Goal: Task Accomplishment & Management: Use online tool/utility

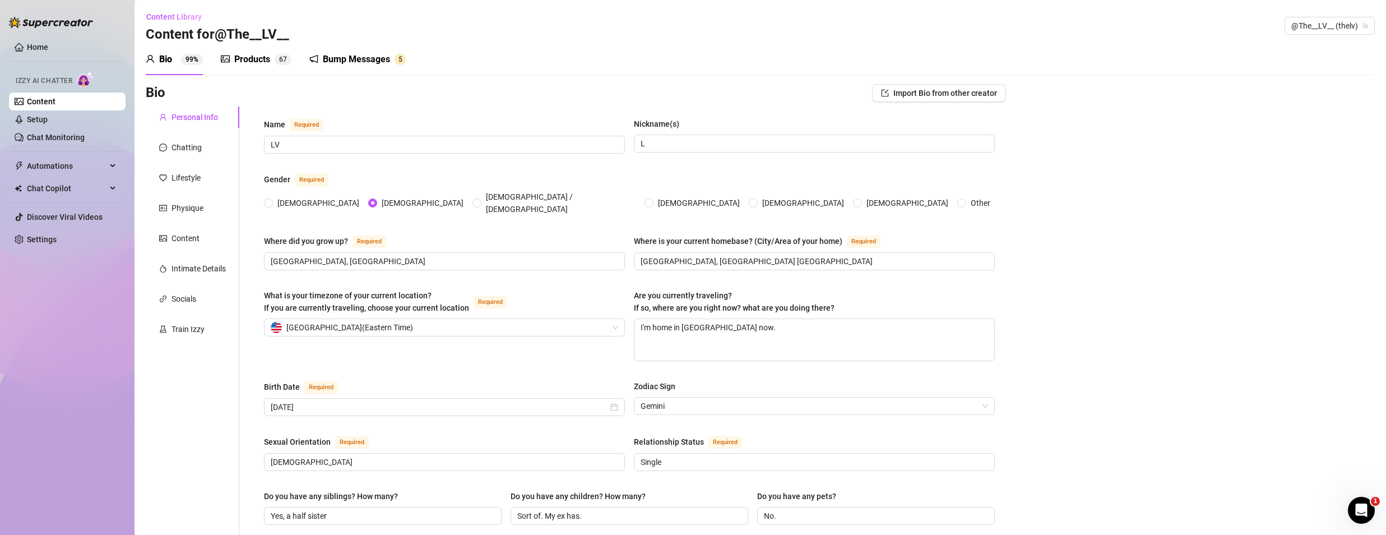
click at [259, 59] on div "Products" at bounding box center [252, 59] width 36 height 13
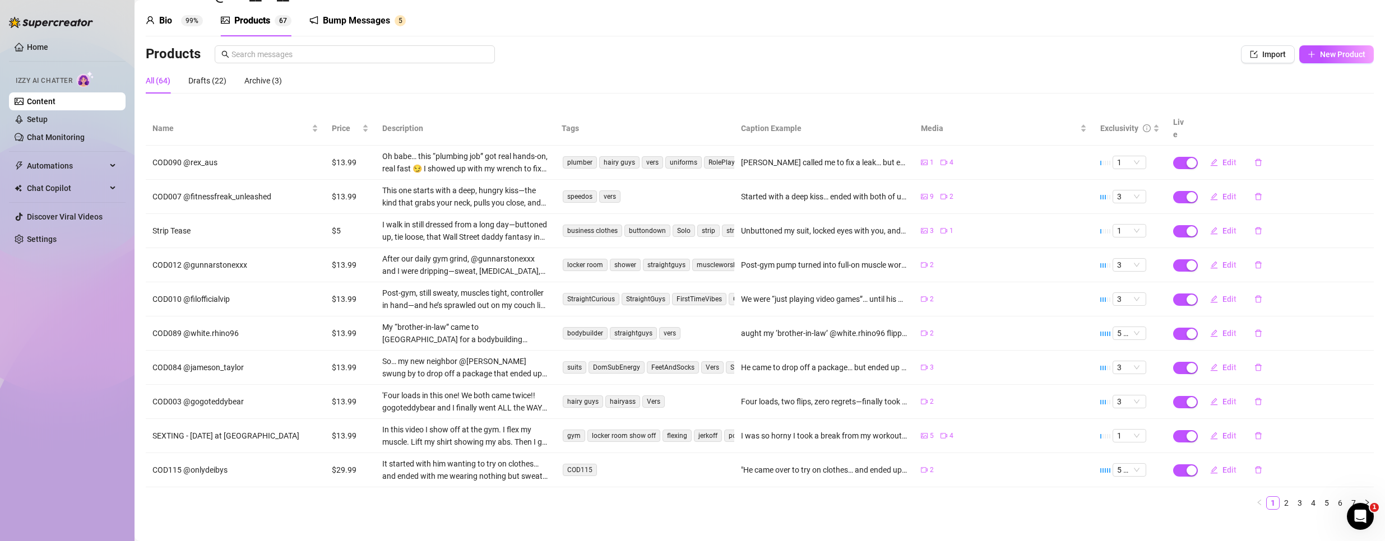
scroll to position [38, 0]
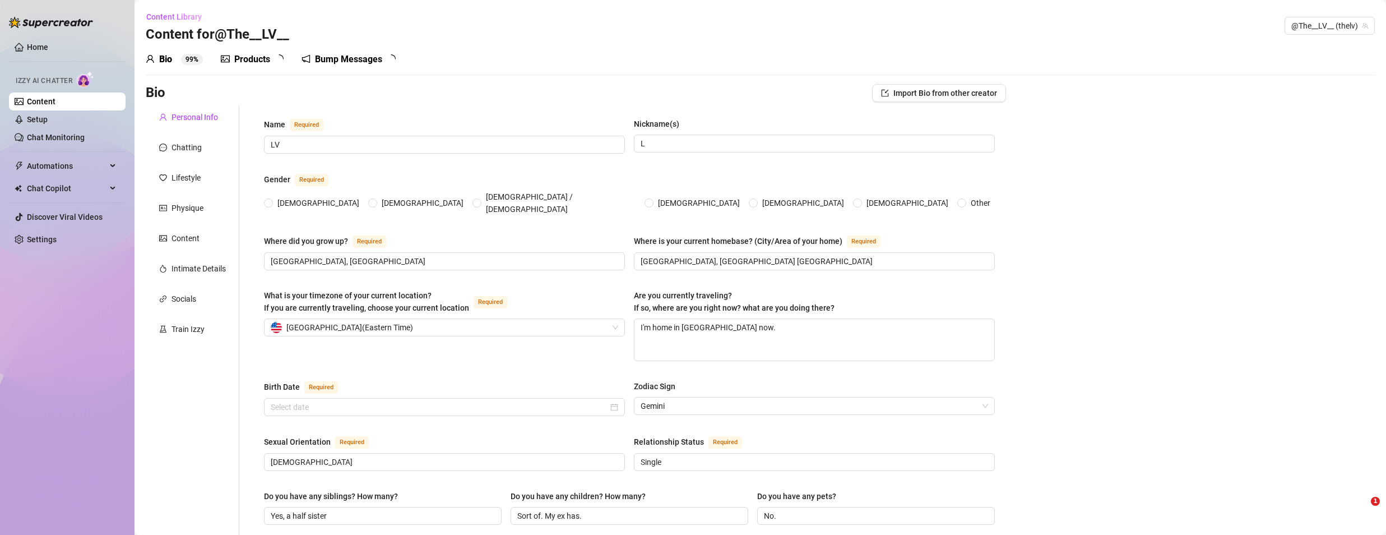
radio input "true"
type input "[DATE]"
click at [40, 43] on link "Home" at bounding box center [37, 47] width 21 height 9
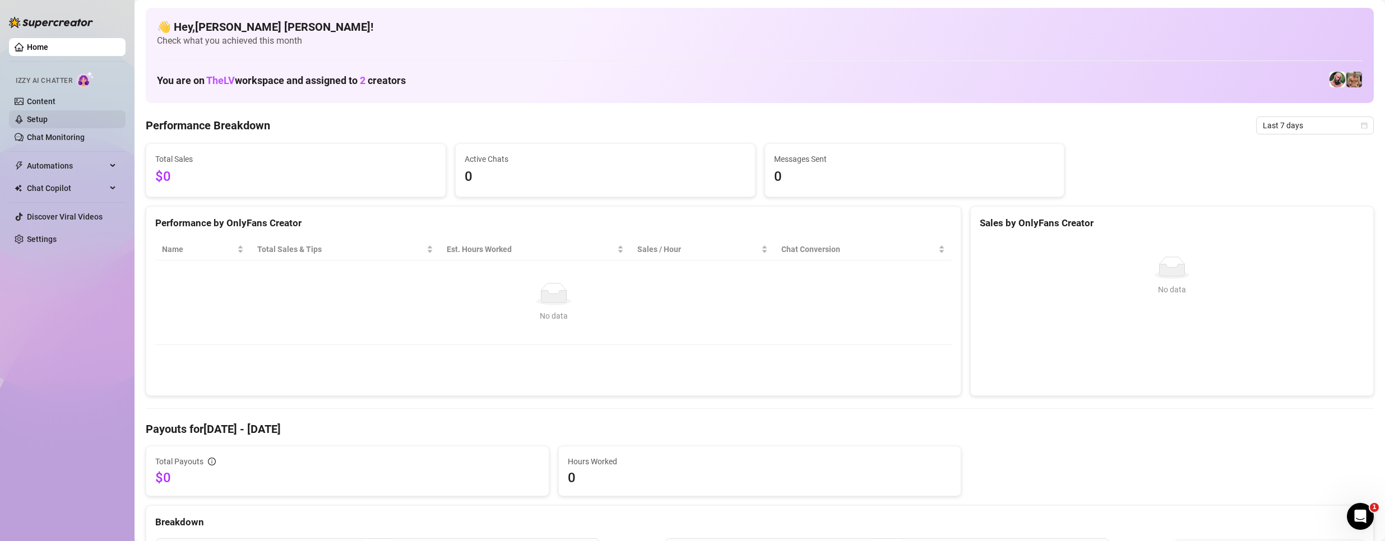
click at [48, 118] on link "Setup" at bounding box center [37, 119] width 21 height 9
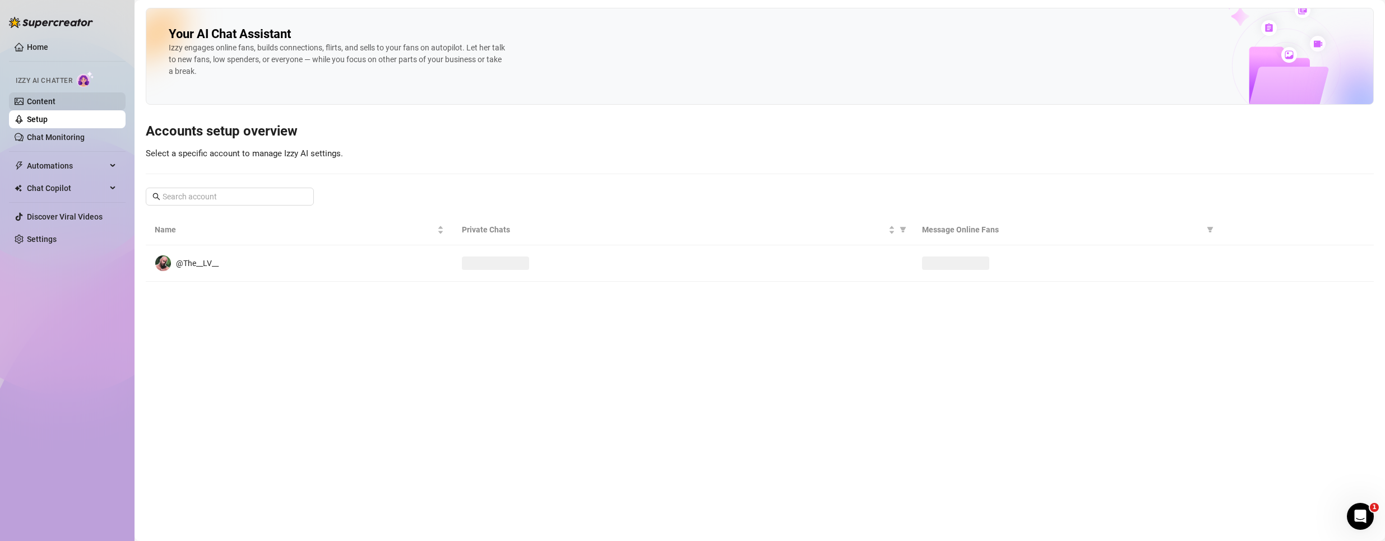
click at [47, 97] on link "Content" at bounding box center [41, 101] width 29 height 9
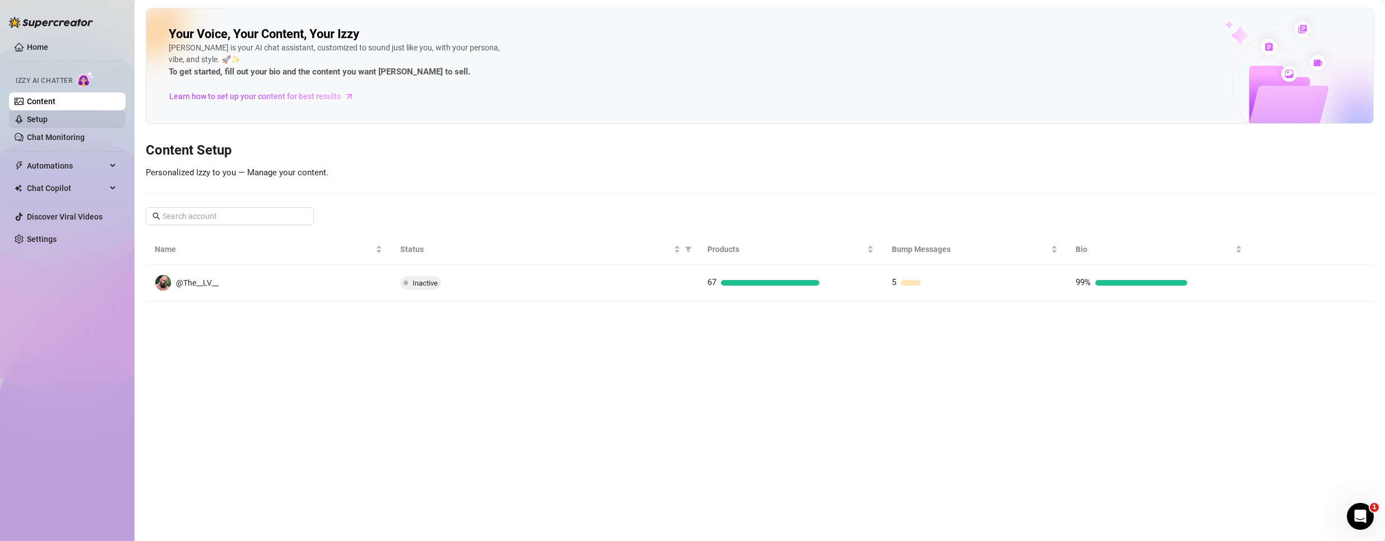
click at [46, 122] on link "Setup" at bounding box center [37, 119] width 21 height 9
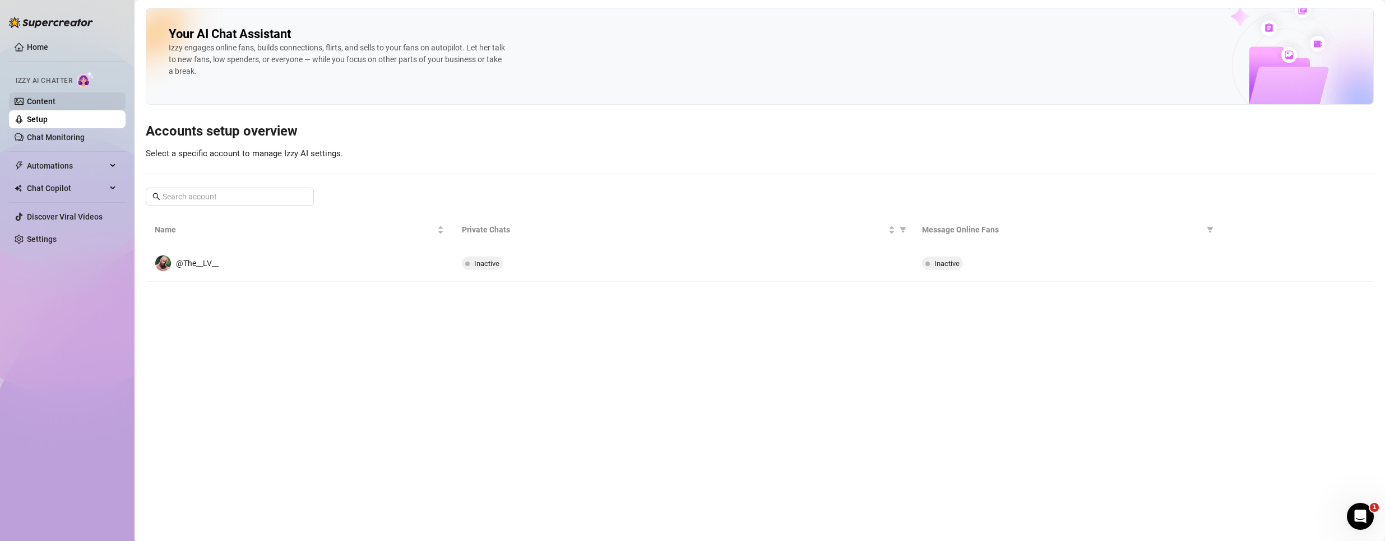
click at [43, 100] on link "Content" at bounding box center [41, 101] width 29 height 9
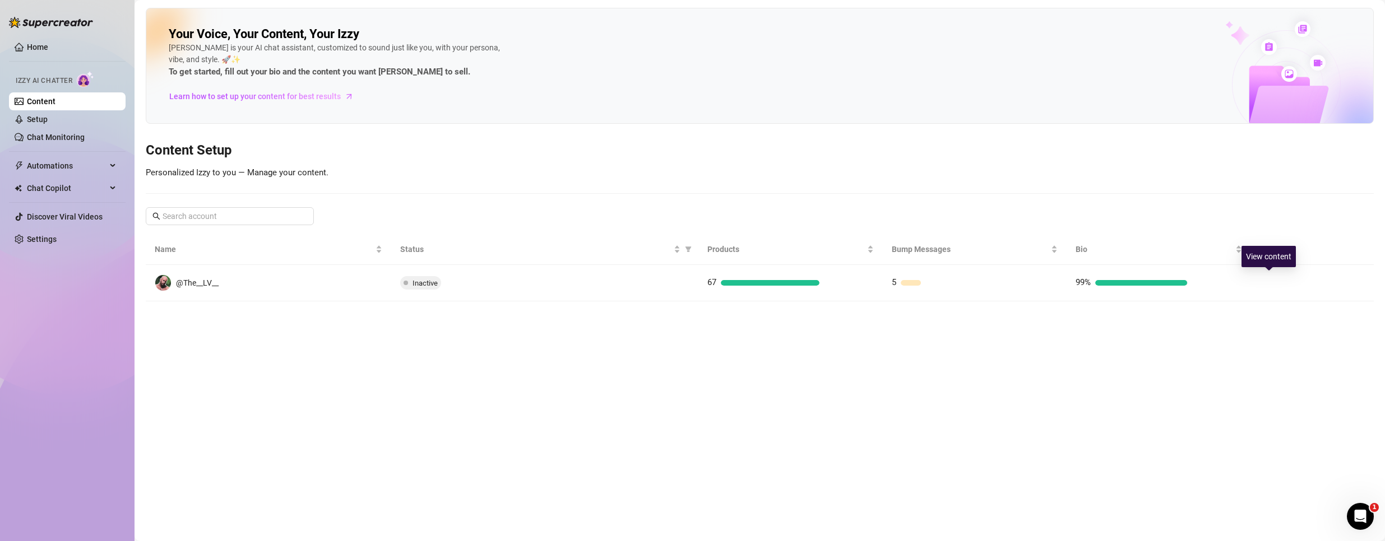
click at [1266, 281] on icon "right" at bounding box center [1269, 283] width 8 height 8
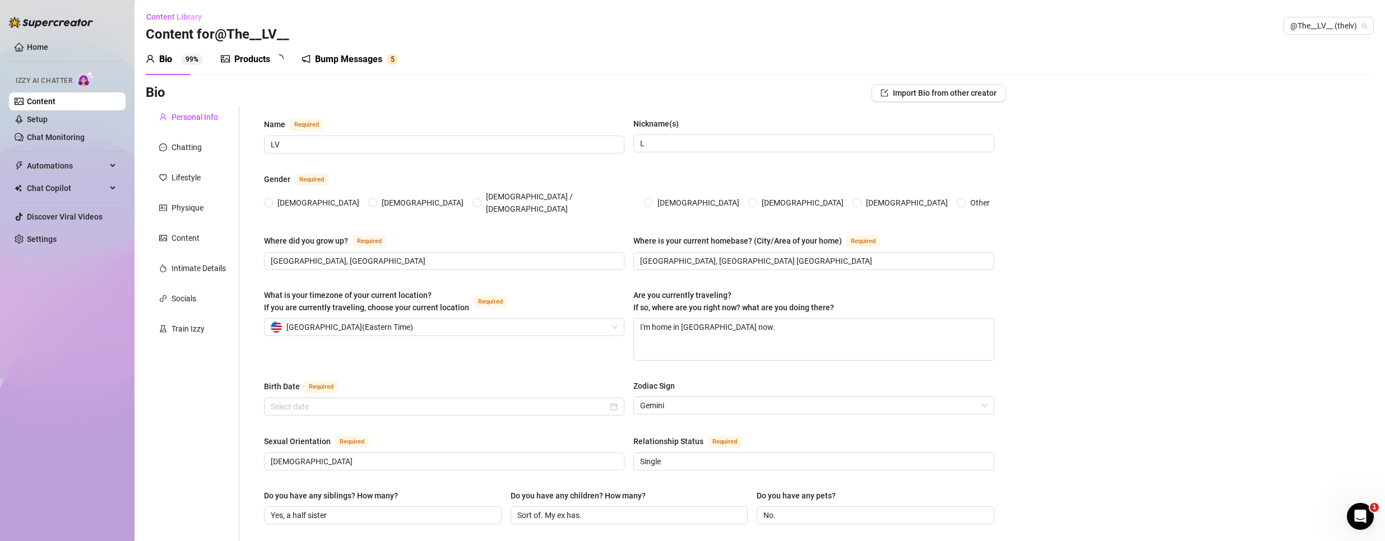
radio input "true"
type input "[DATE]"
click at [251, 66] on div "Products" at bounding box center [252, 59] width 36 height 13
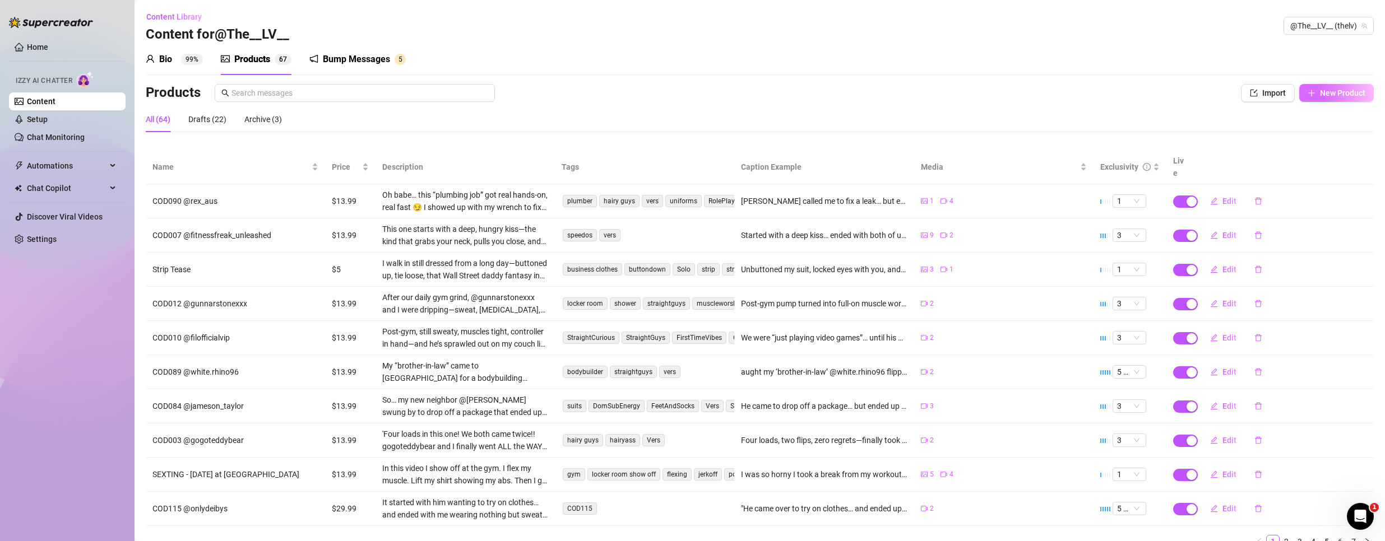
click at [1322, 94] on span "New Product" at bounding box center [1342, 93] width 45 height 9
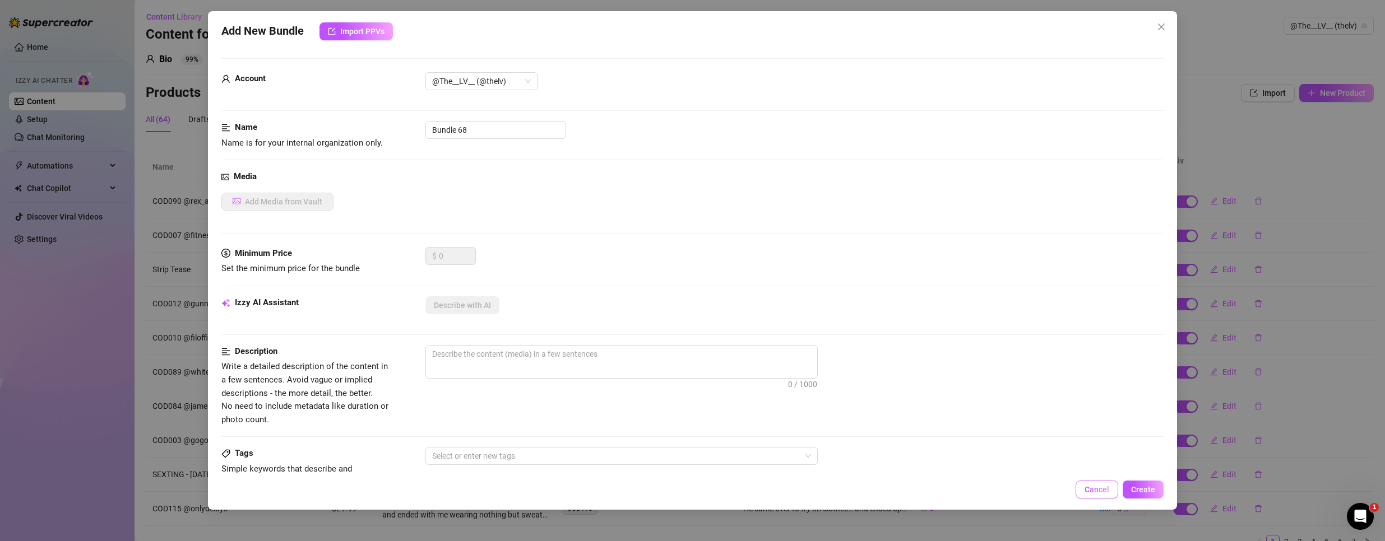
click at [1093, 489] on span "Cancel" at bounding box center [1097, 489] width 25 height 9
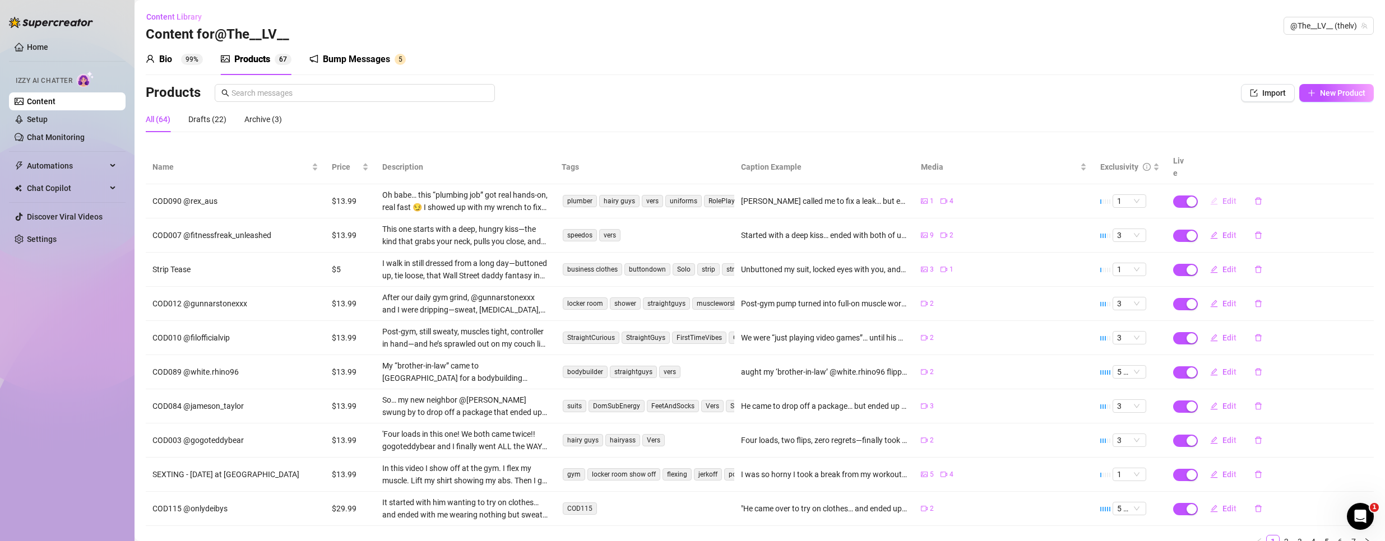
click at [1215, 192] on button "Edit" at bounding box center [1223, 201] width 44 height 18
type textarea "[PERSON_NAME] called me to fix a leak… but ended up flooding me instead 😈 Wanna…"
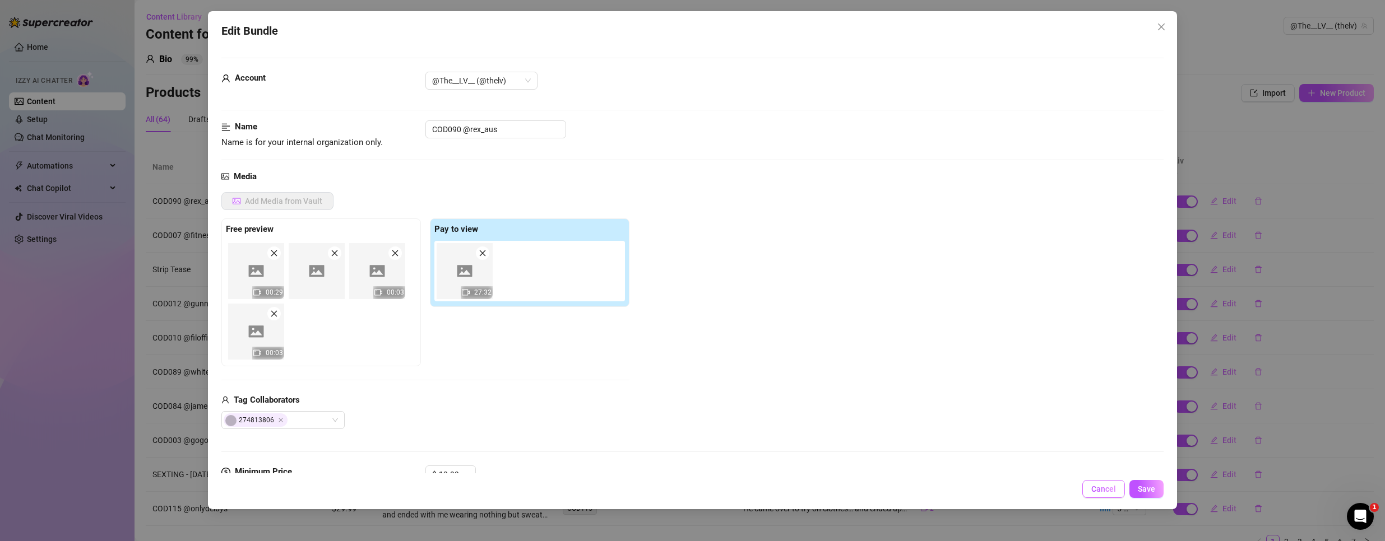
click at [1105, 492] on span "Cancel" at bounding box center [1103, 489] width 25 height 9
